Goal: Transaction & Acquisition: Purchase product/service

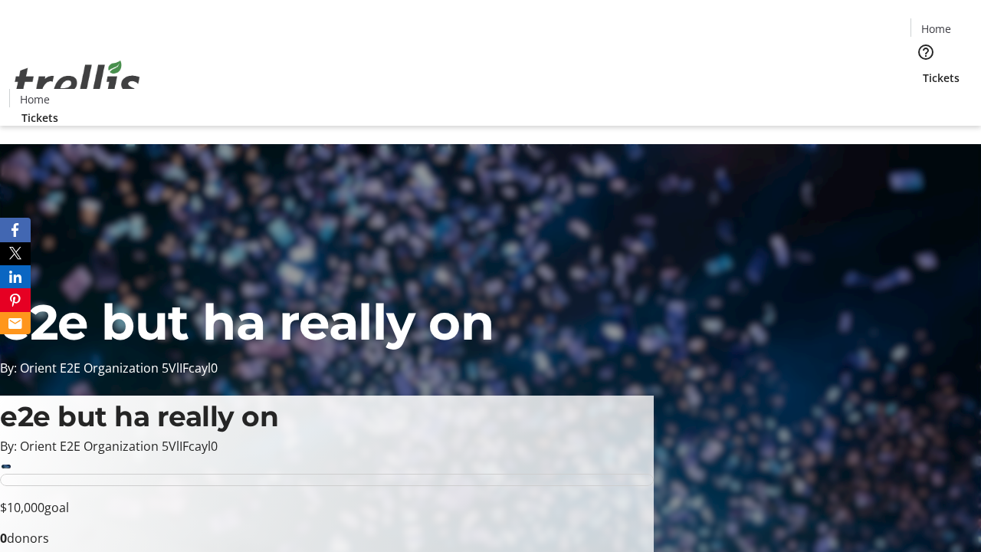
click at [923, 70] on span "Tickets" at bounding box center [941, 78] width 37 height 16
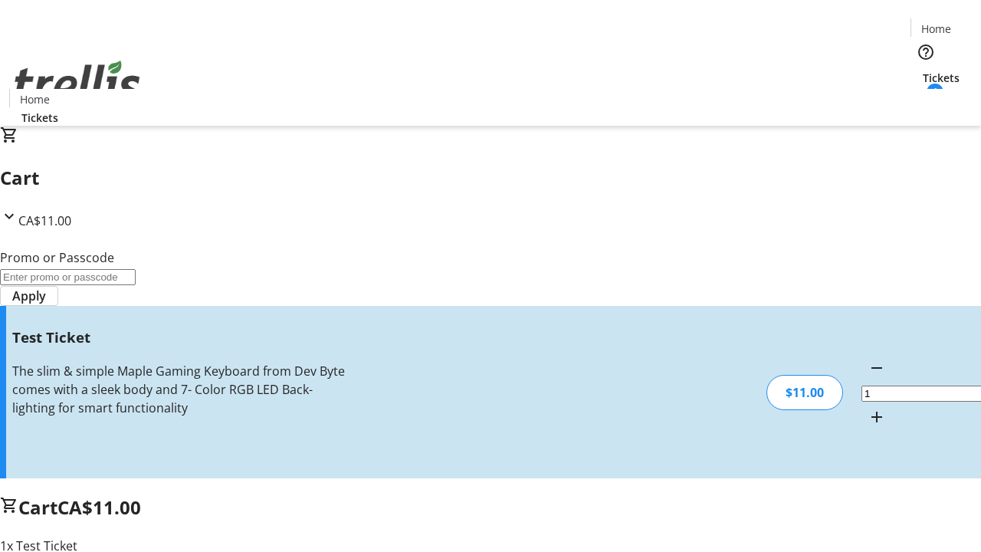
type input "UNLOCK"
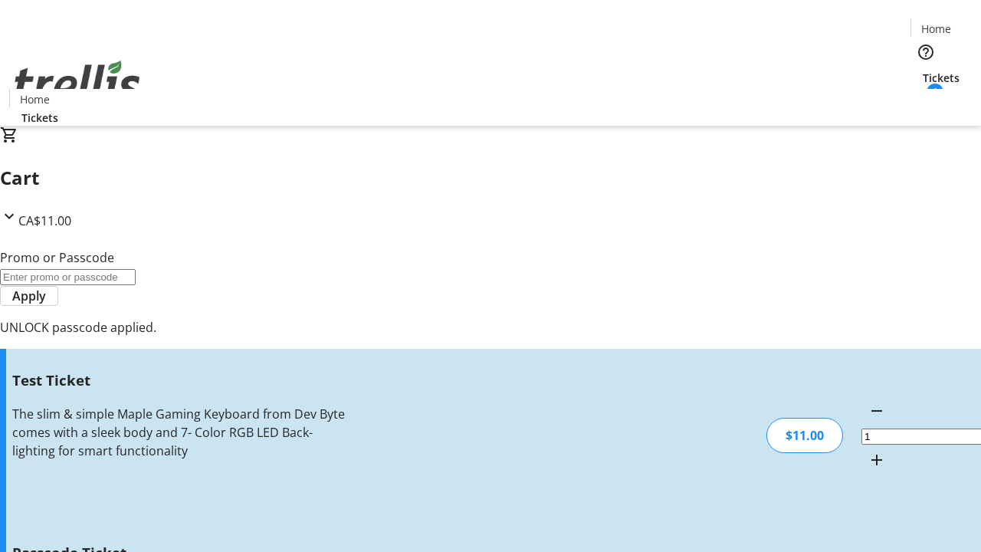
type input "5"
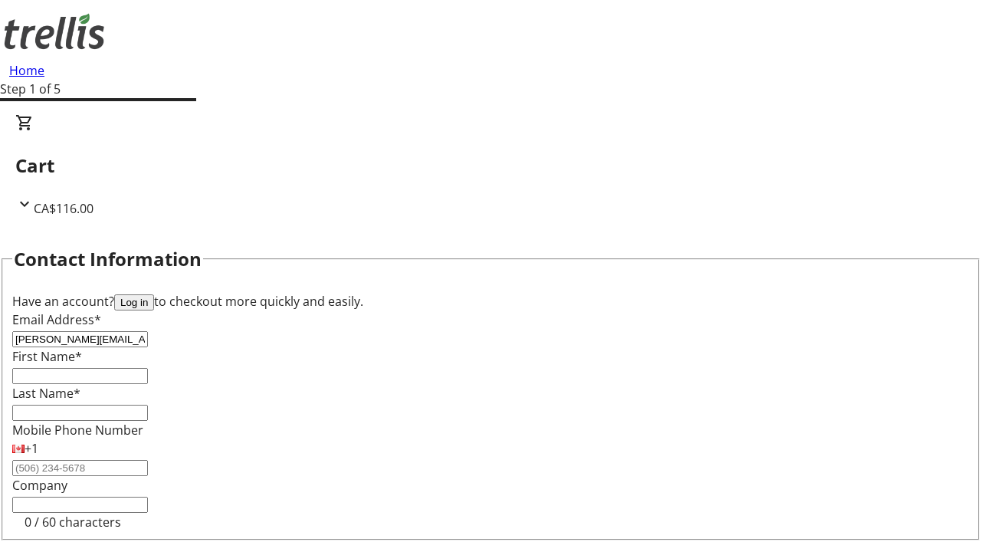
type input "[PERSON_NAME][EMAIL_ADDRESS][DOMAIN_NAME]"
type input "[PERSON_NAME]"
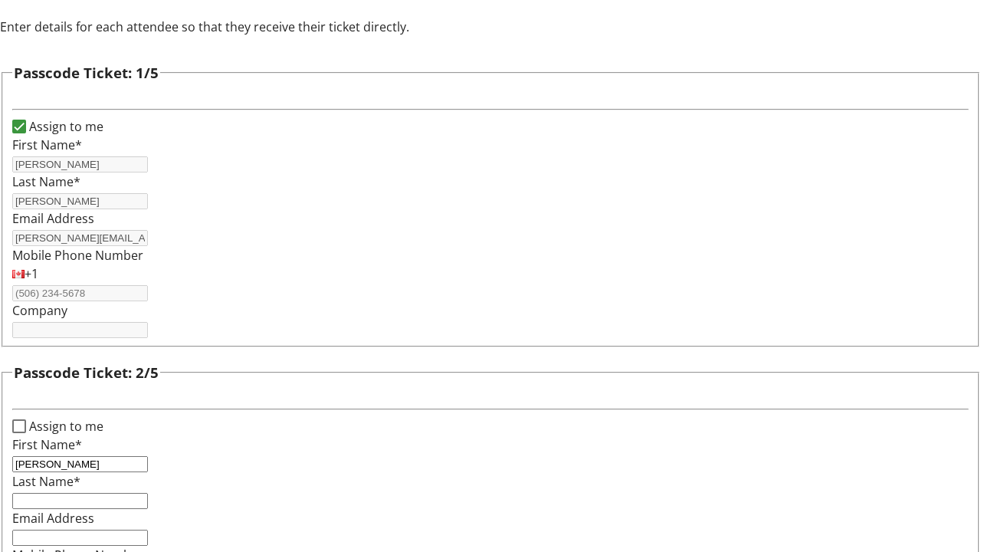
type input "[PERSON_NAME]"
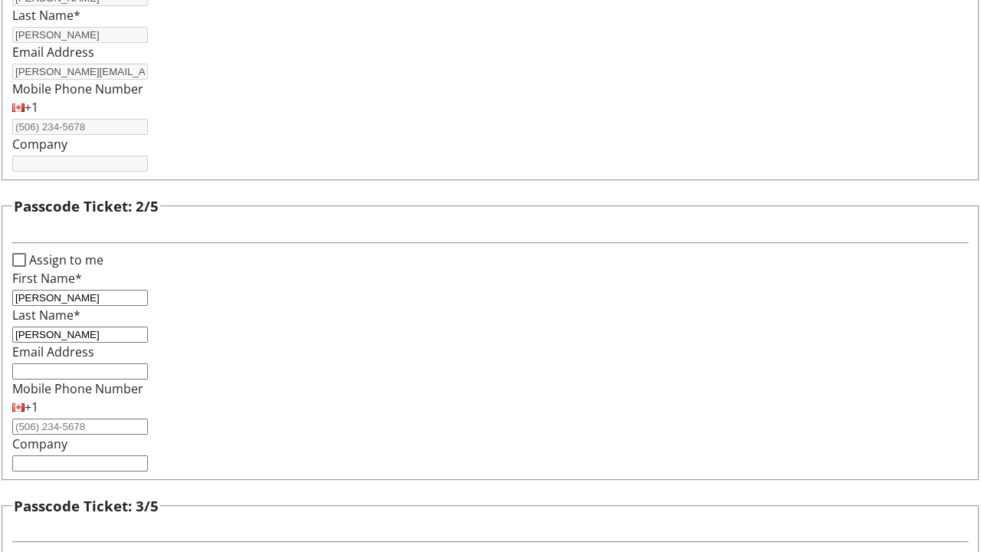
type input "[PERSON_NAME]"
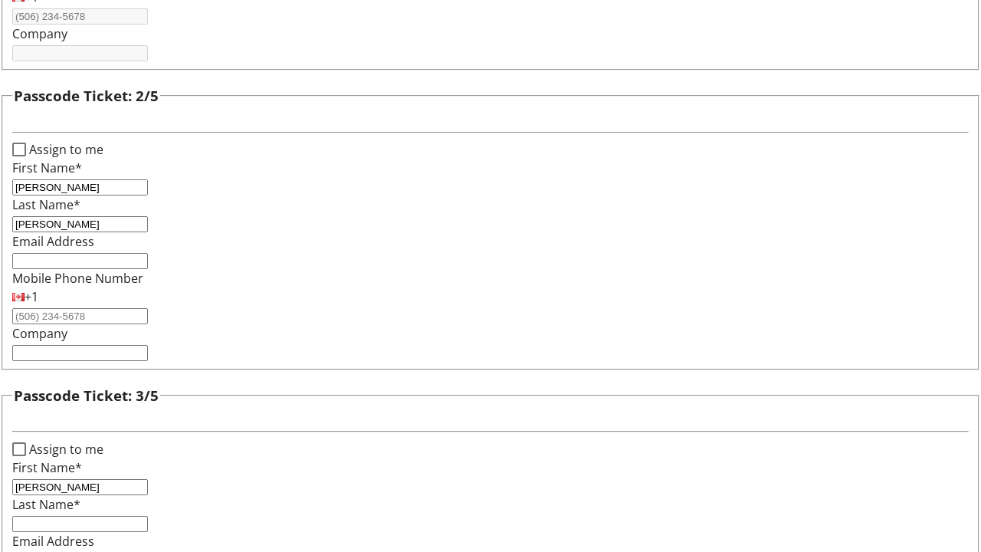
type input "[PERSON_NAME]"
type input "Devan"
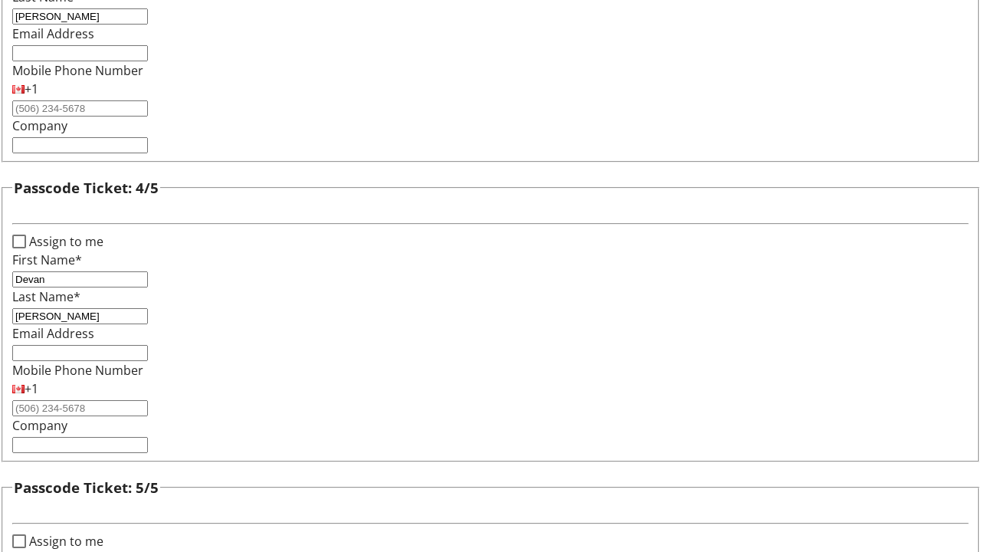
type input "[PERSON_NAME]"
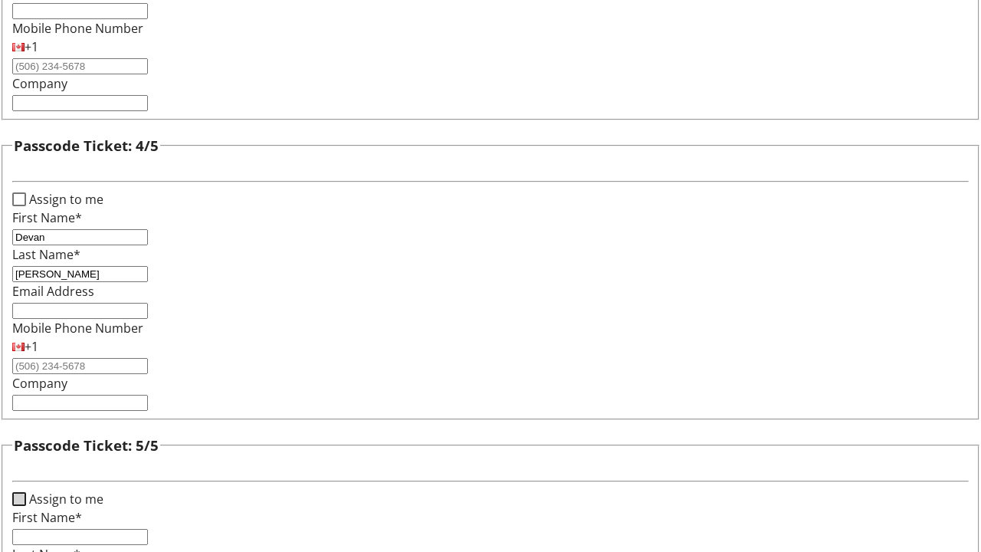
click at [26, 492] on input "Assign to me" at bounding box center [19, 499] width 14 height 14
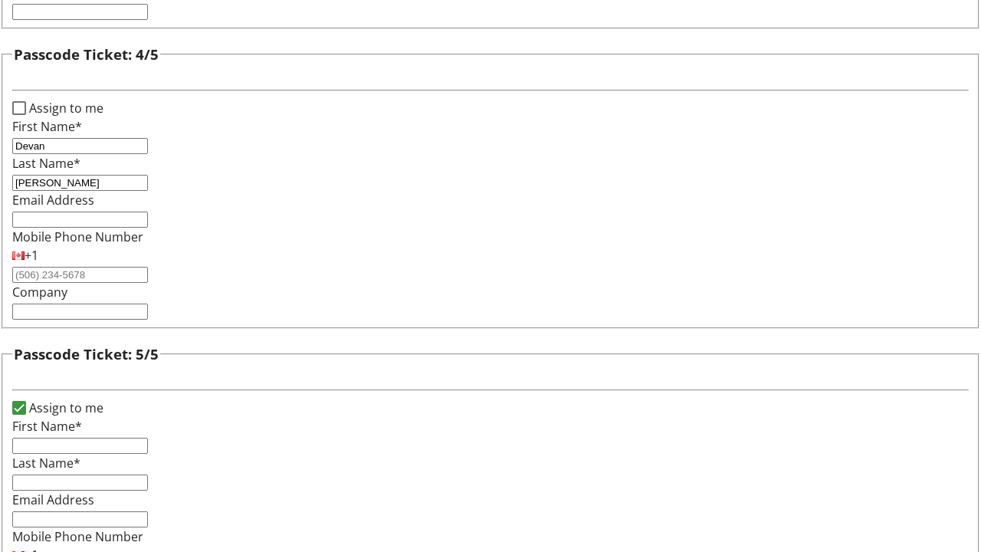
checkbox input "true"
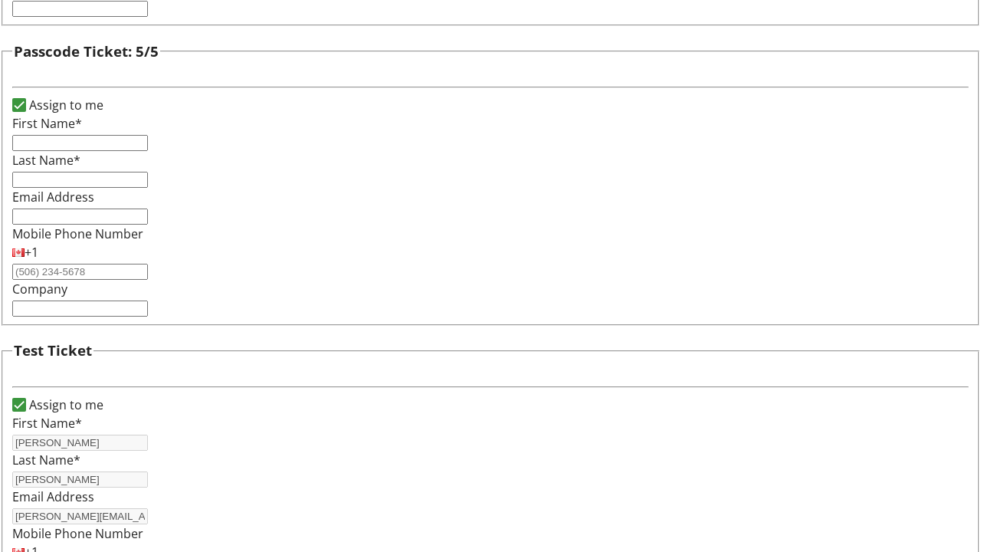
type input "[PERSON_NAME]"
type input "[PERSON_NAME][EMAIL_ADDRESS][DOMAIN_NAME]"
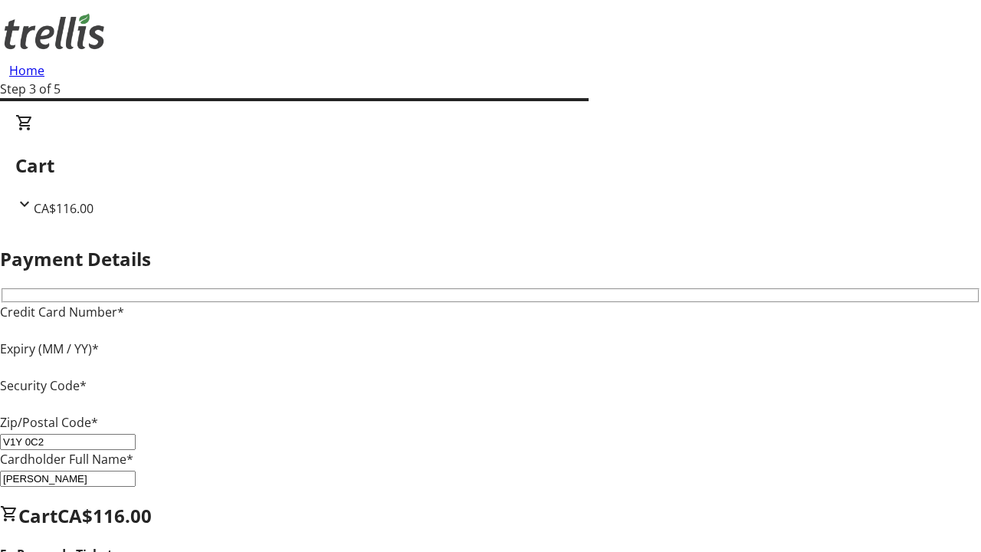
type input "V1Y 0C2"
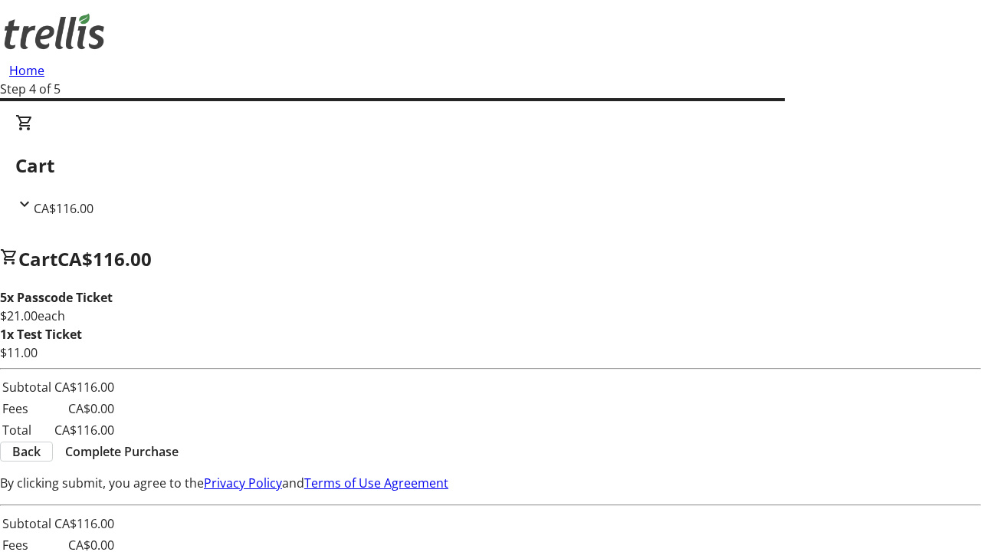
click at [179, 454] on span "Complete Purchase" at bounding box center [121, 451] width 113 height 18
